Goal: Information Seeking & Learning: Learn about a topic

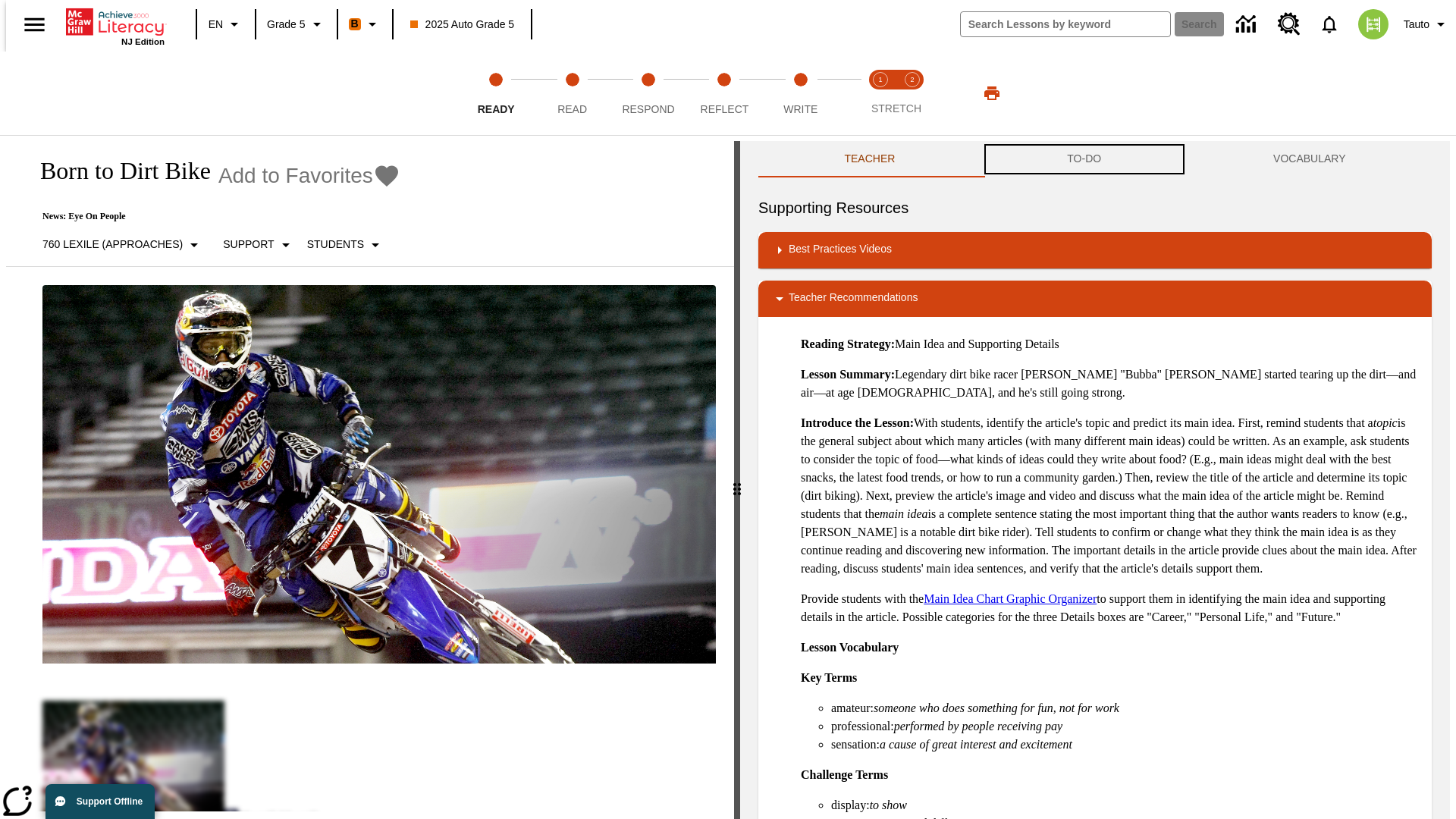
click at [1085, 159] on button "TO-DO" at bounding box center [1085, 159] width 206 height 36
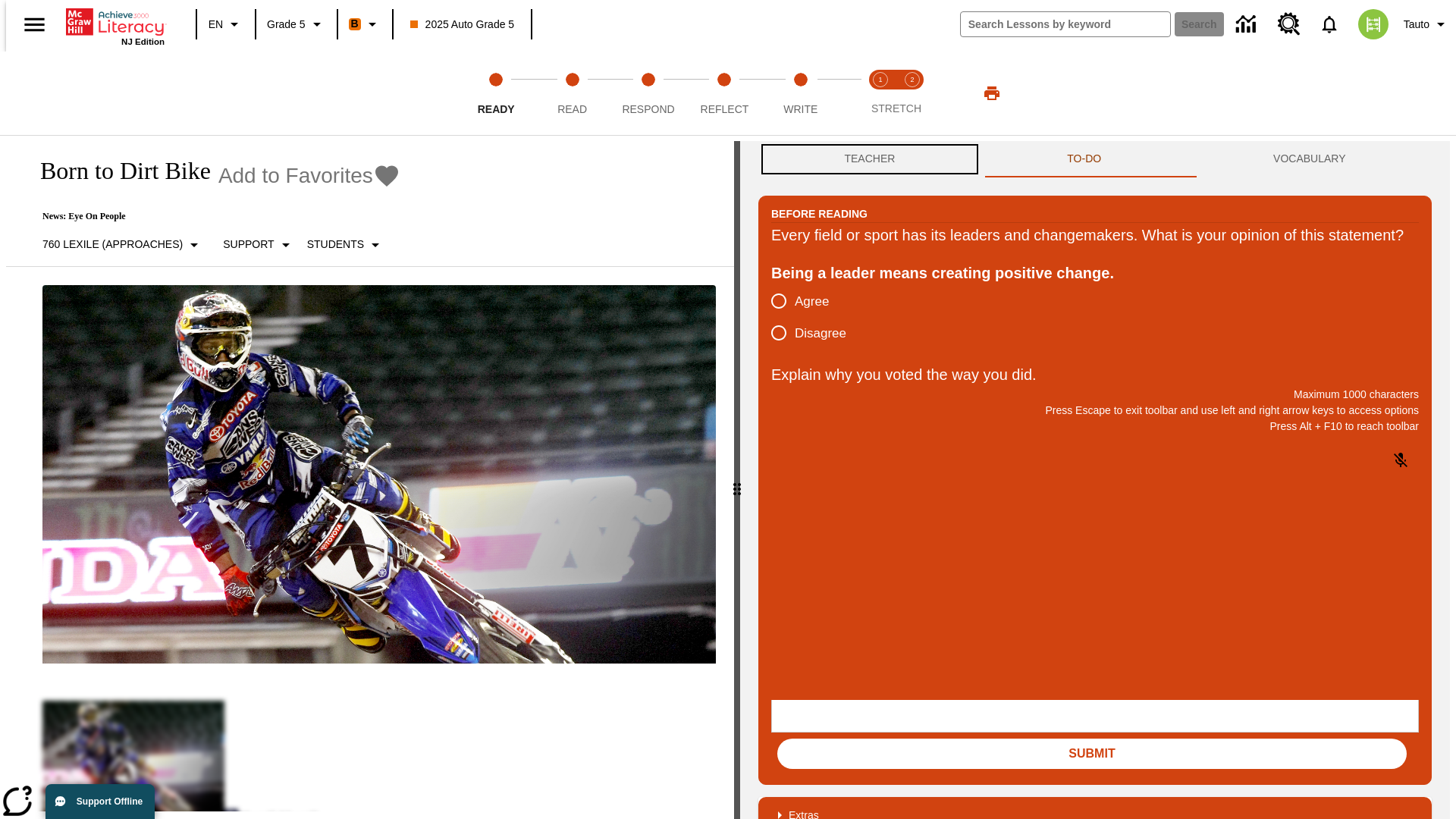
scroll to position [1, 0]
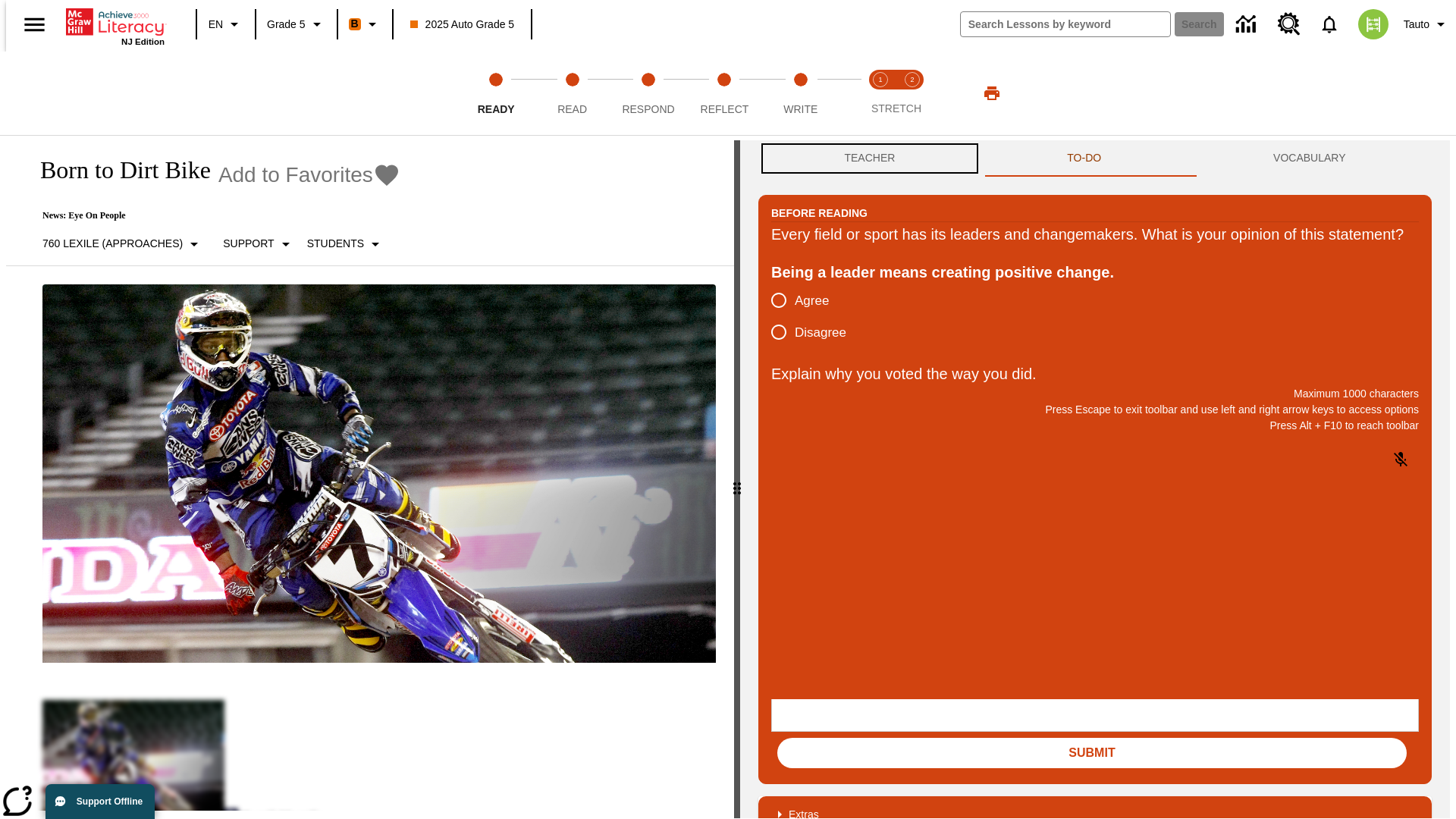
click at [866, 159] on button "Teacher" at bounding box center [869, 158] width 223 height 36
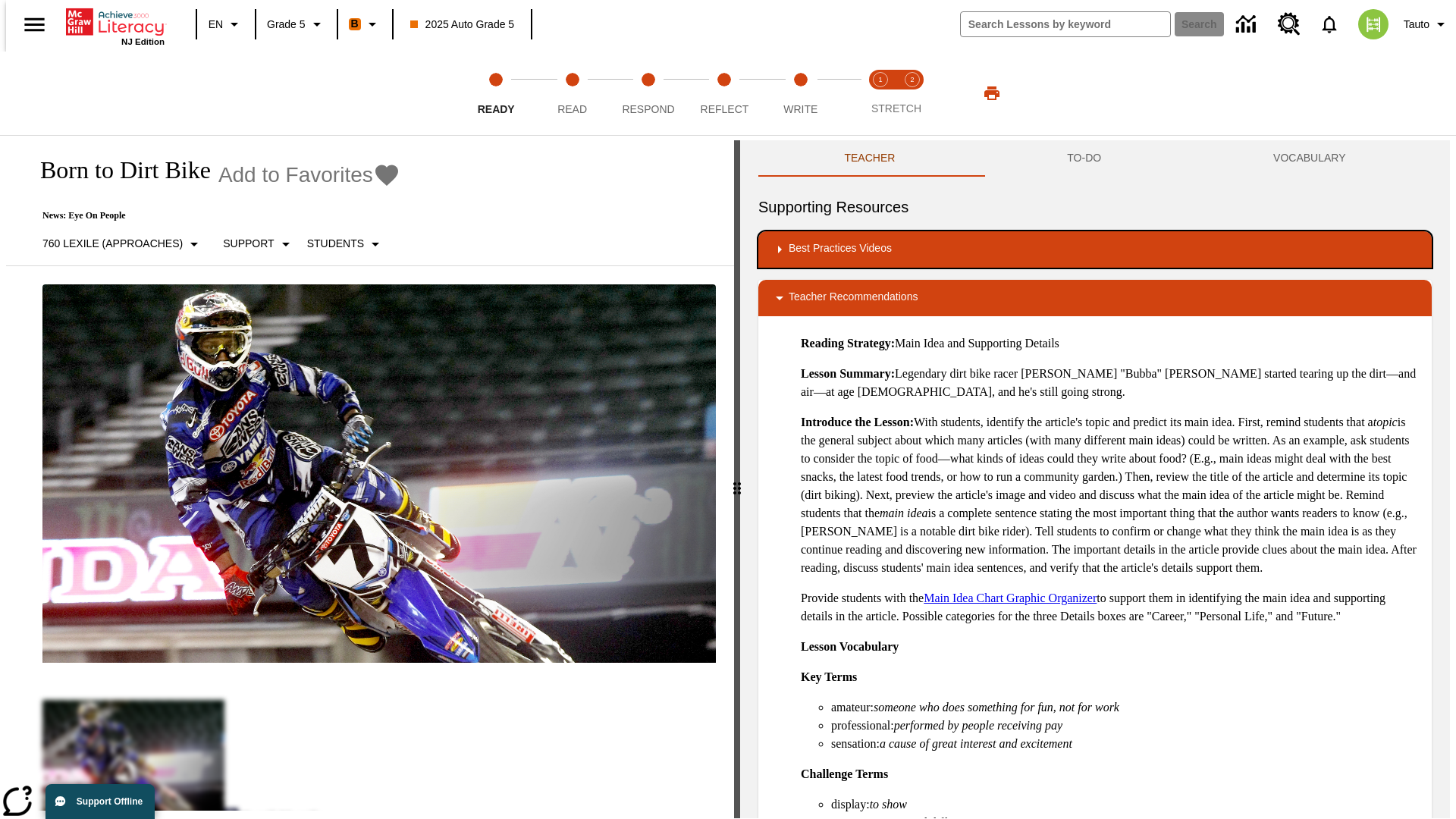
click at [1095, 249] on div "Best Practices Videos" at bounding box center [1094, 249] width 649 height 19
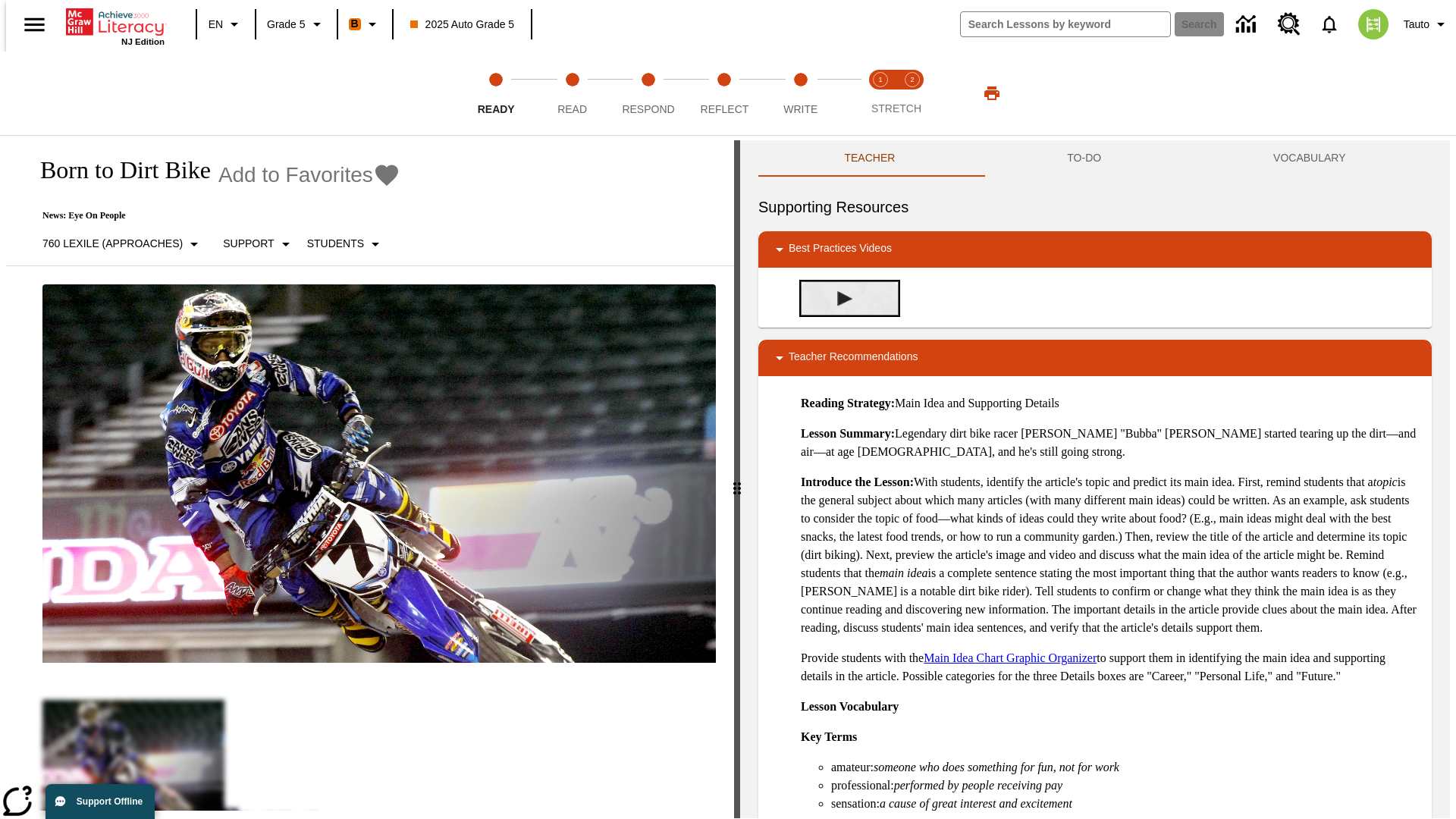
click at [839, 298] on img "Building Academic Vocabulary" at bounding box center [844, 298] width 15 height 15
click at [572, 93] on span "Read" at bounding box center [572, 103] width 29 height 27
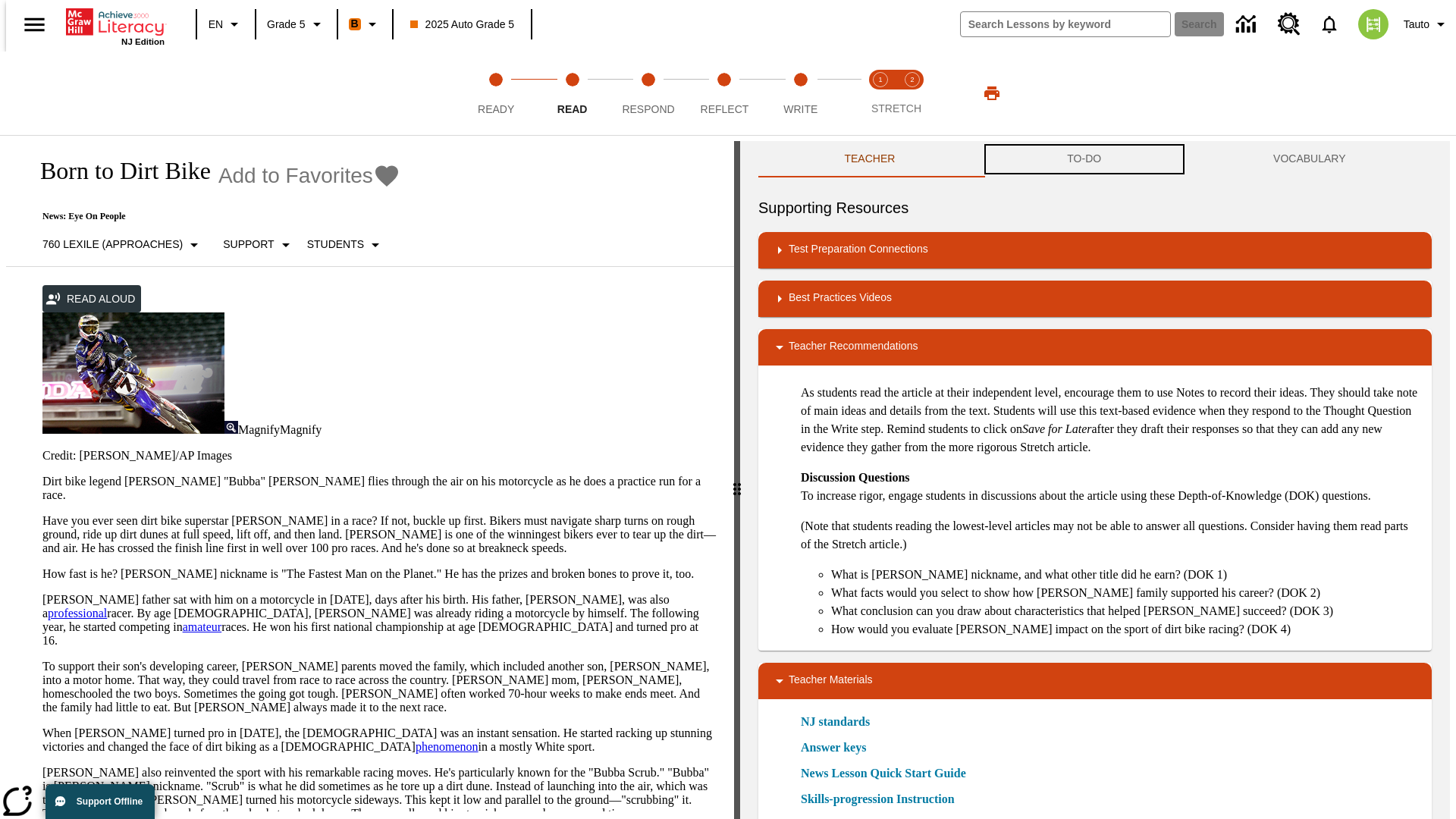
scroll to position [1, 0]
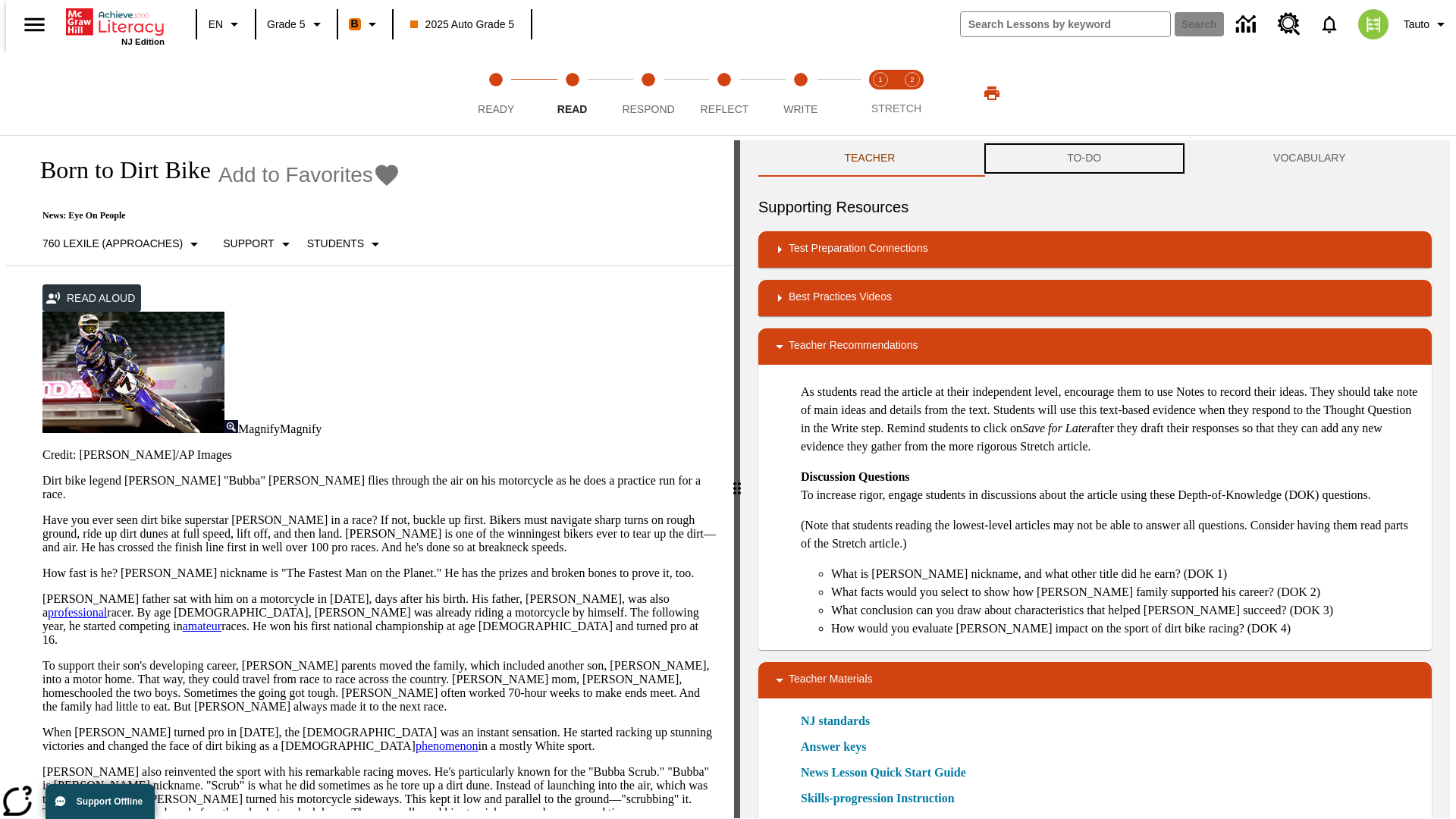
click at [1085, 159] on button "TO-DO" at bounding box center [1085, 158] width 206 height 36
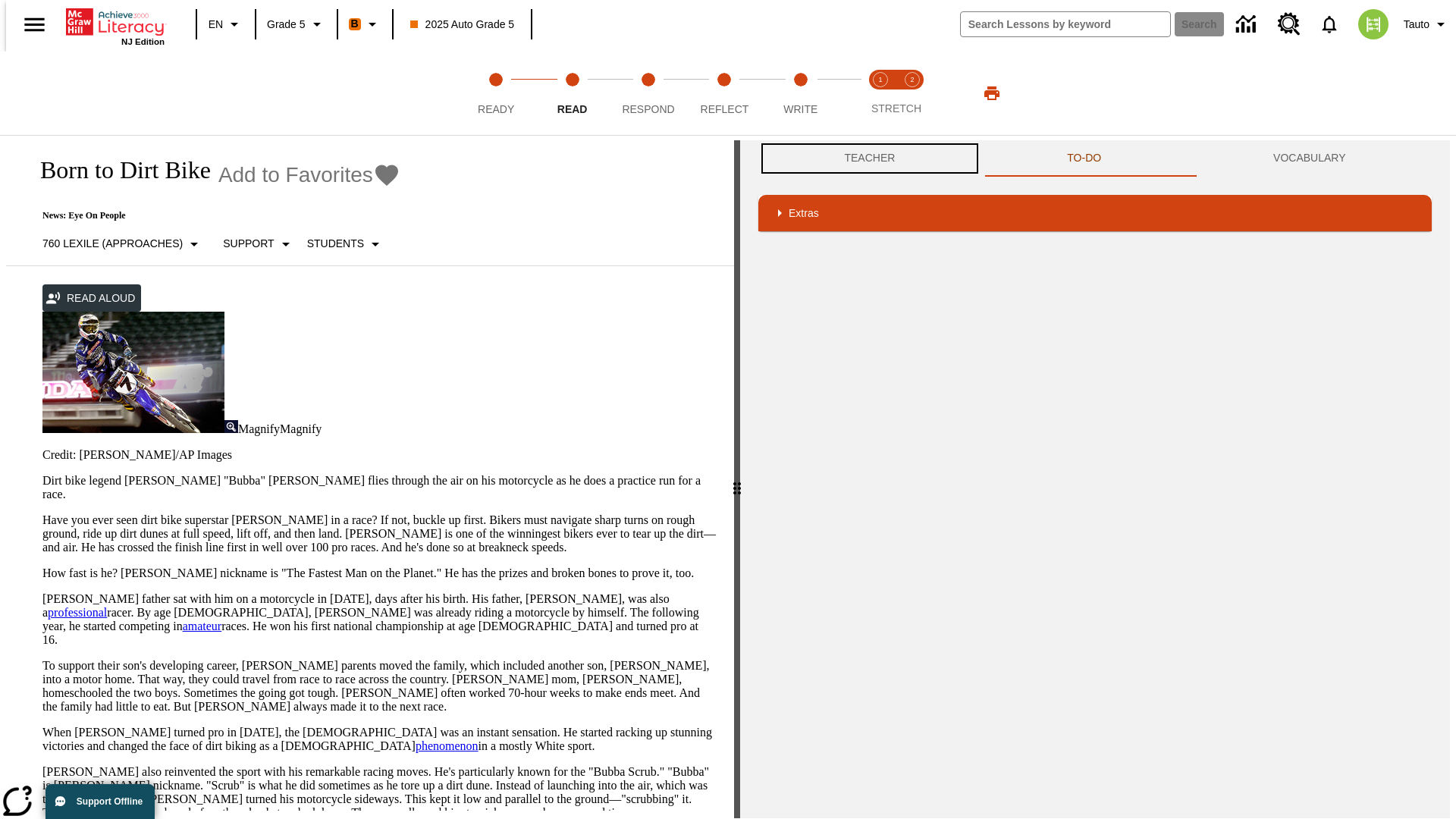
click at [866, 158] on button "Teacher" at bounding box center [869, 158] width 223 height 36
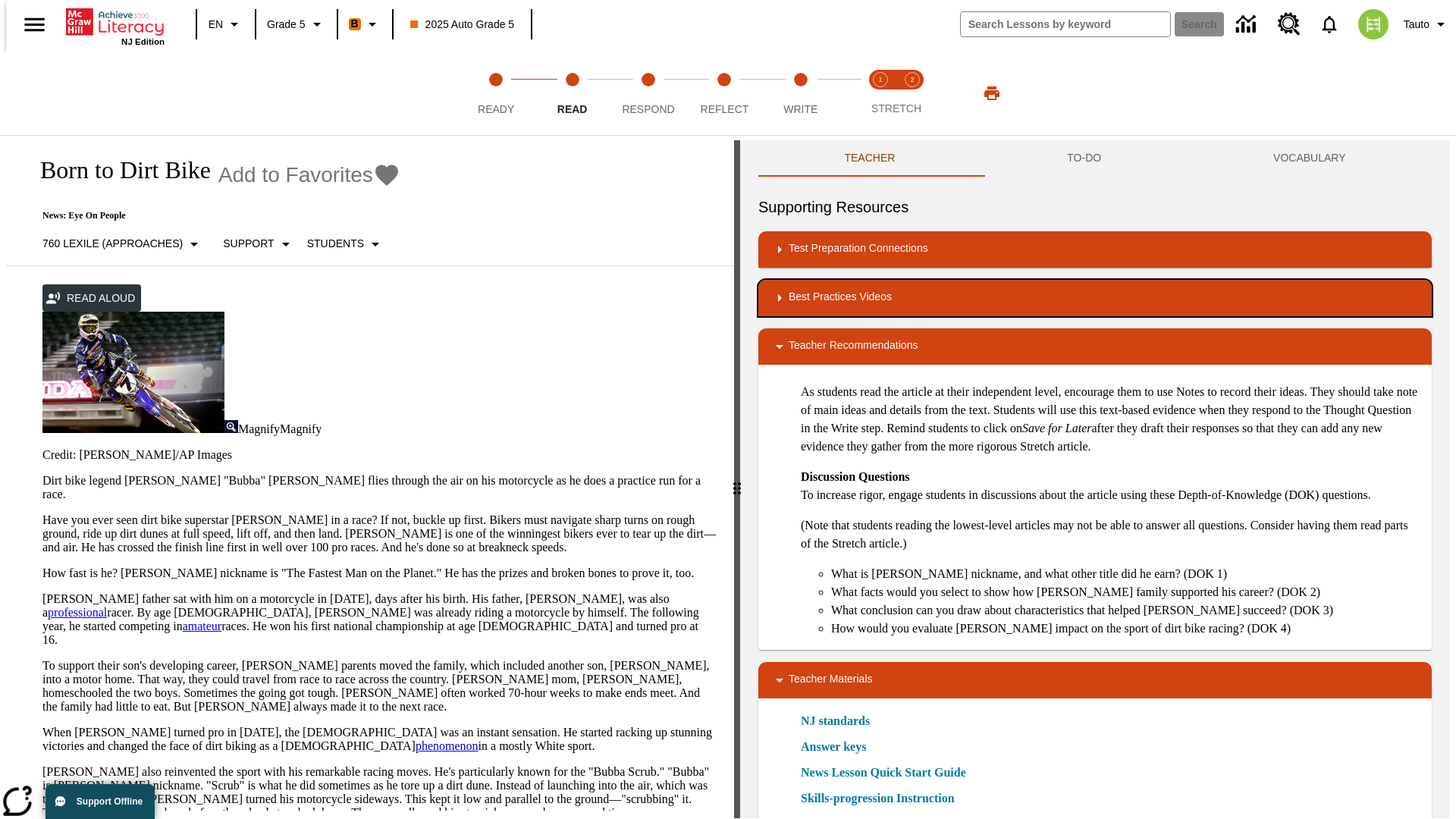
click at [1095, 298] on div "Best Practices Videos" at bounding box center [1094, 298] width 649 height 19
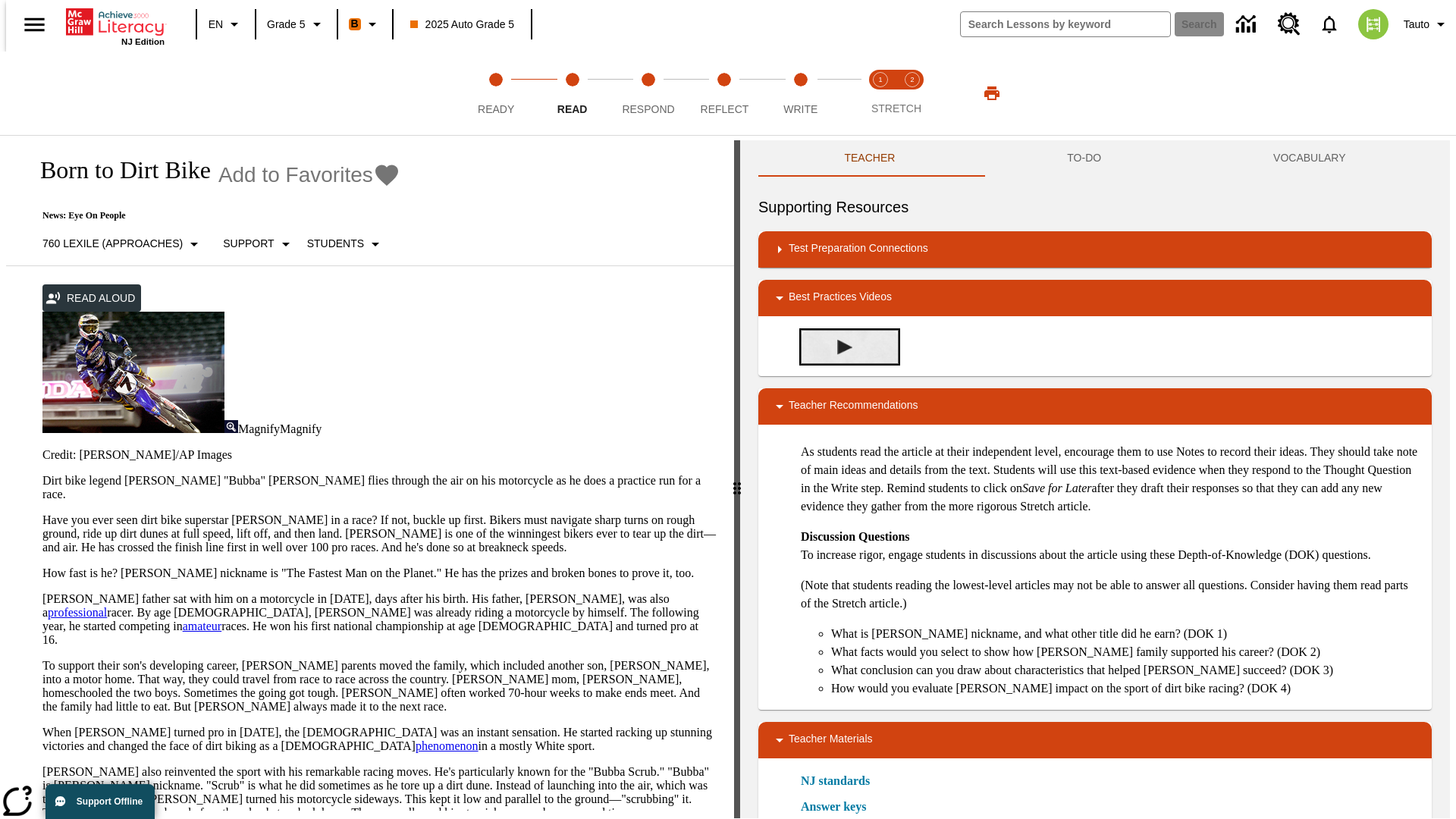
click at [839, 340] on img "Summarization" at bounding box center [844, 347] width 15 height 15
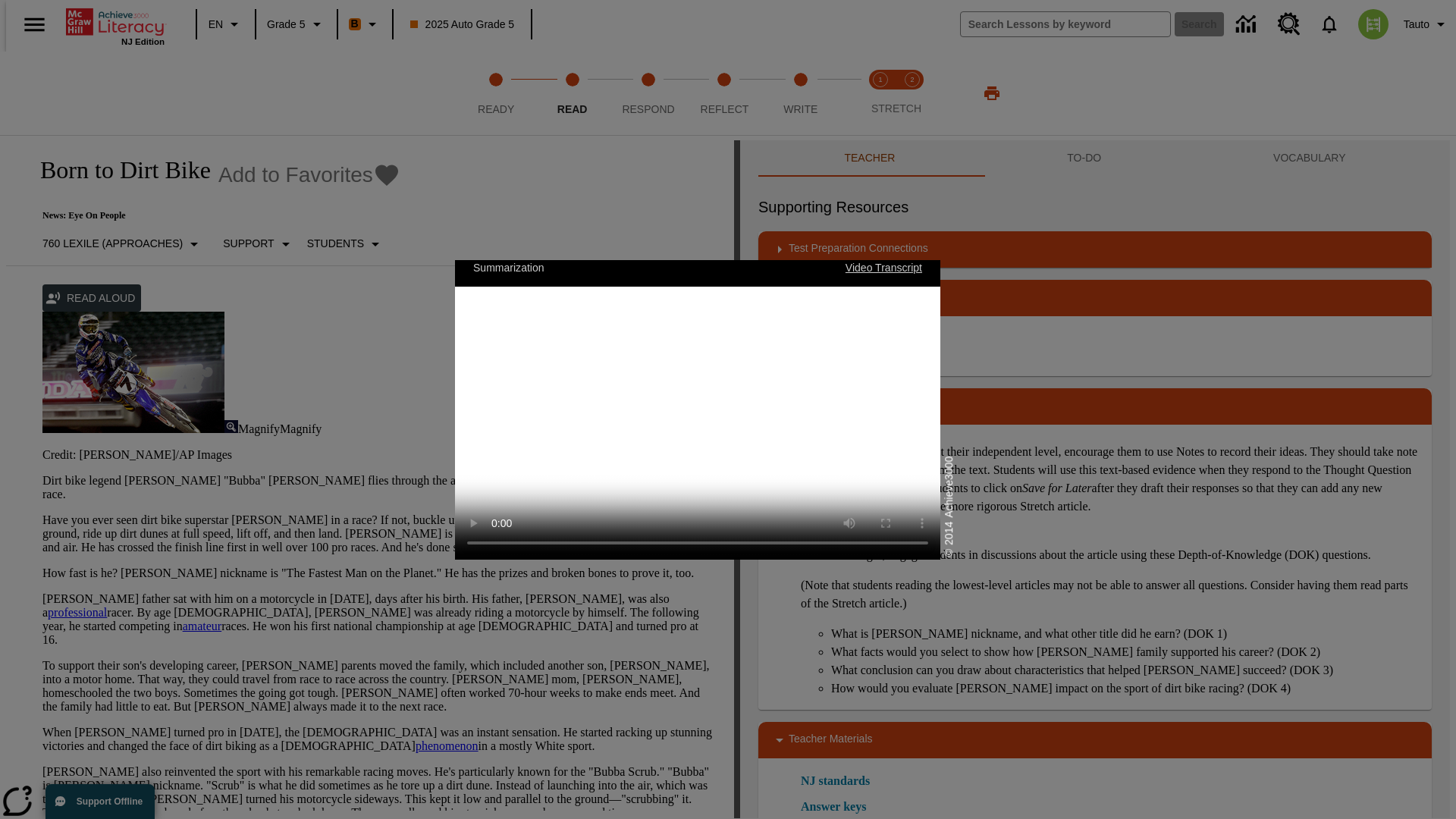
scroll to position [0, 0]
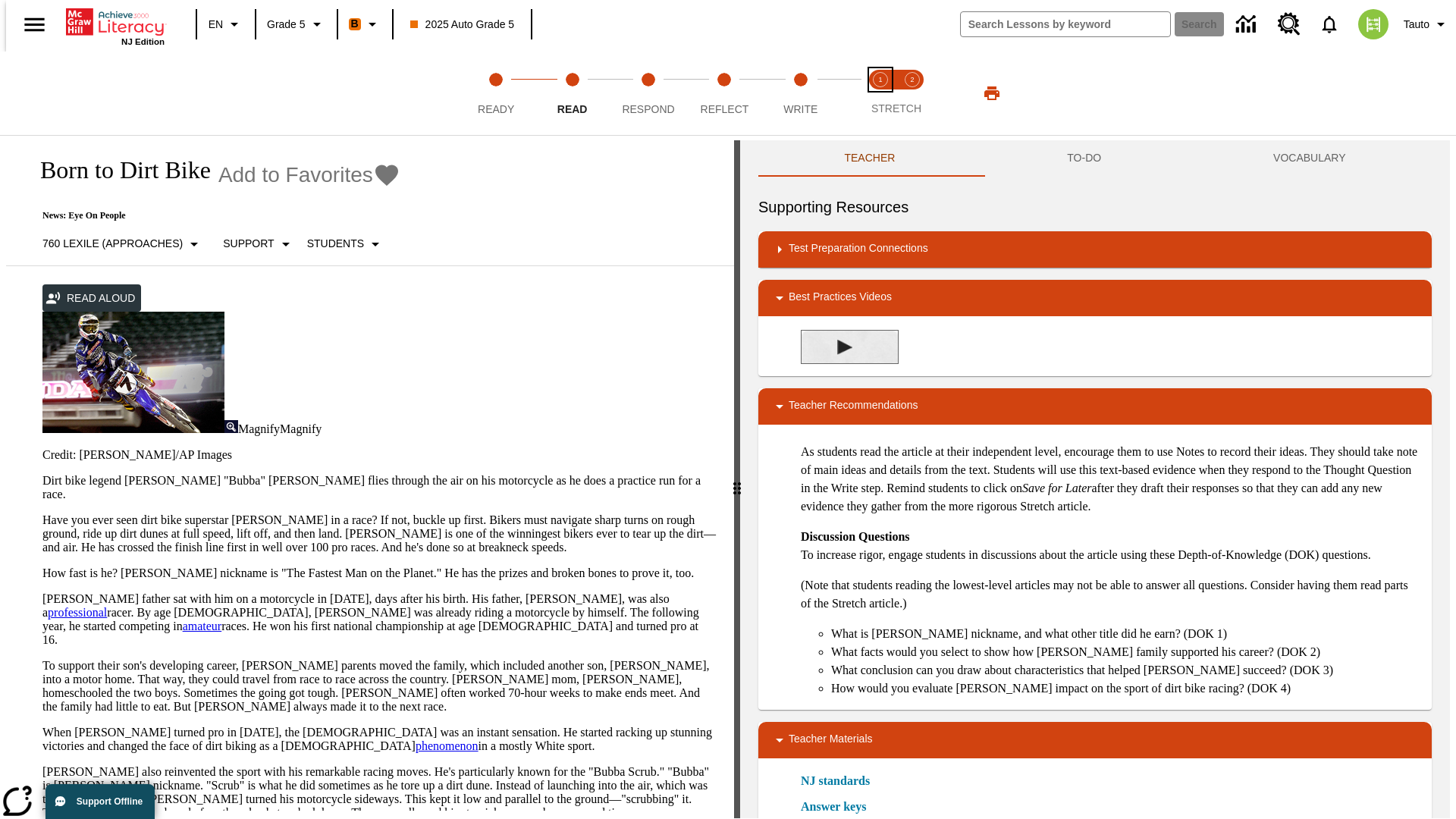
click at [880, 93] on span "Stretch Read step 1 of 2" at bounding box center [880, 103] width 20 height 27
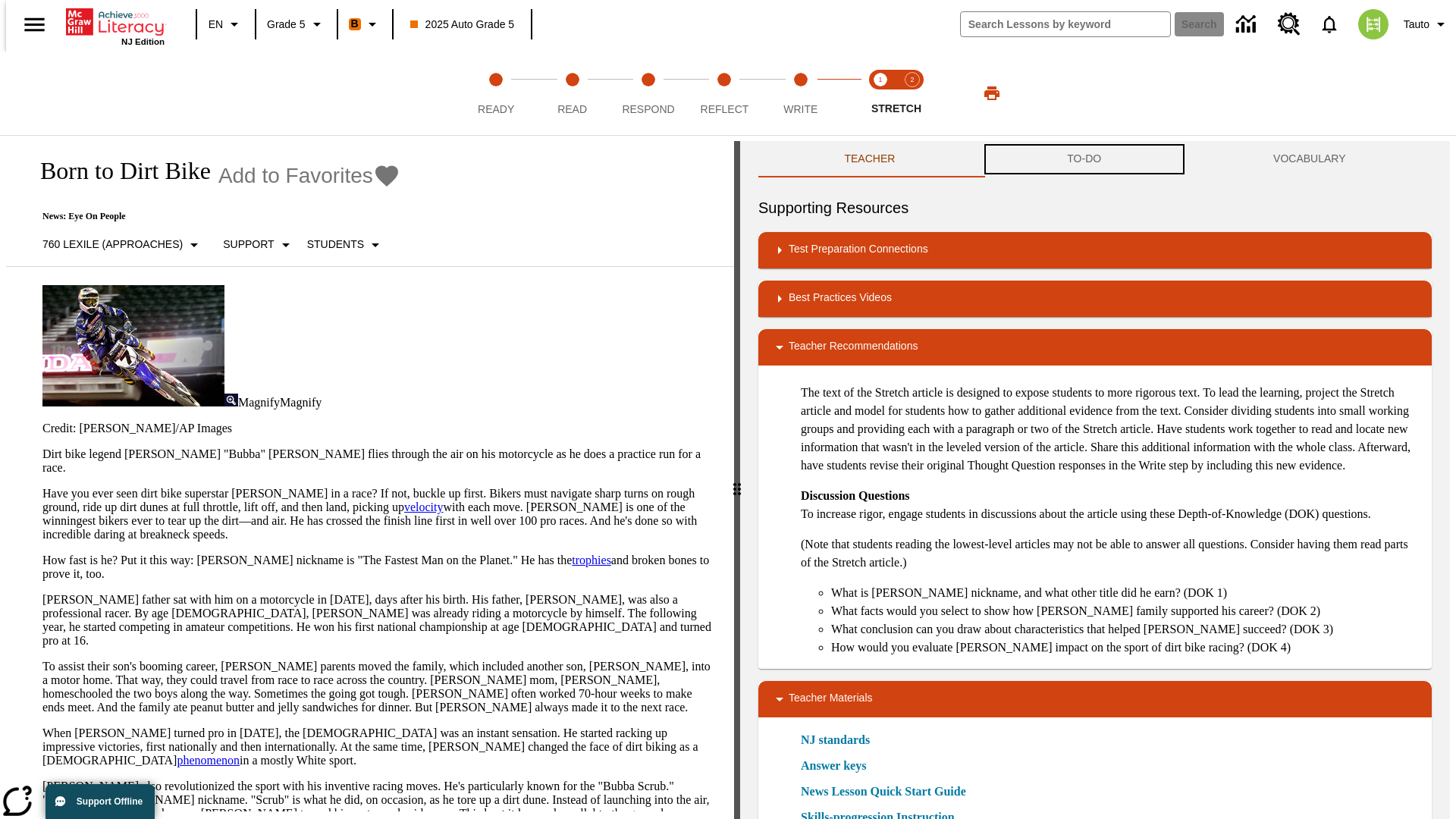
scroll to position [1, 0]
